Goal: Connect with others: Connect with others

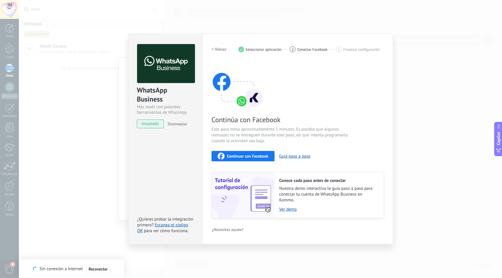
click at [296, 131] on span "Este paso toma aproximadamente 5 minutos. Es posible que algunos mensajes no se…" at bounding box center [281, 135] width 138 height 17
click at [253, 156] on span "Continuar con Facebook" at bounding box center [248, 156] width 42 height 4
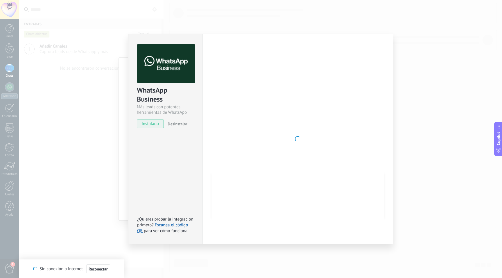
click at [184, 167] on div "WhatsApp Business Más leads con potentes herramientas de WhatsApp instalado Des…" at bounding box center [165, 139] width 74 height 211
click at [114, 269] on div "Se ha recuperado la conexión a Internet Sin conexión a Internet Reconectar" at bounding box center [72, 269] width 106 height 19
click at [102, 268] on span "Reconectar" at bounding box center [98, 269] width 19 height 4
